Goal: Find specific page/section: Find specific page/section

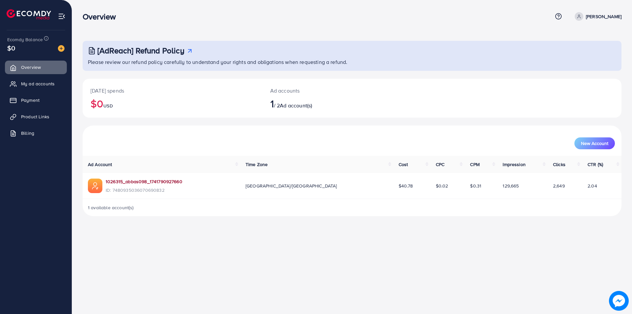
click at [143, 181] on link "1026315_abbas098_1741790927660" at bounding box center [144, 181] width 77 height 7
click at [144, 184] on link "1026315_abbas098_1741790927660" at bounding box center [144, 181] width 77 height 7
click at [34, 87] on span "My ad accounts" at bounding box center [40, 83] width 34 height 7
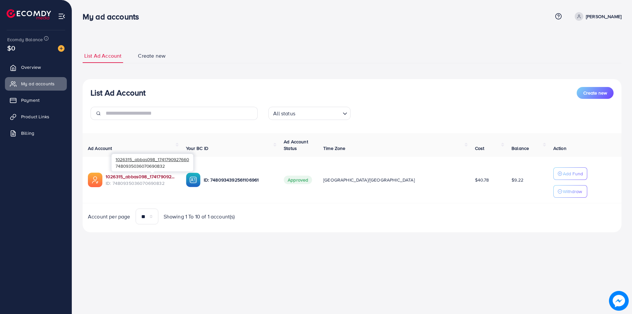
click at [151, 178] on link "1026315_abbas098_1741790927660" at bounding box center [141, 176] width 70 height 7
